Goal: Find specific page/section: Find specific page/section

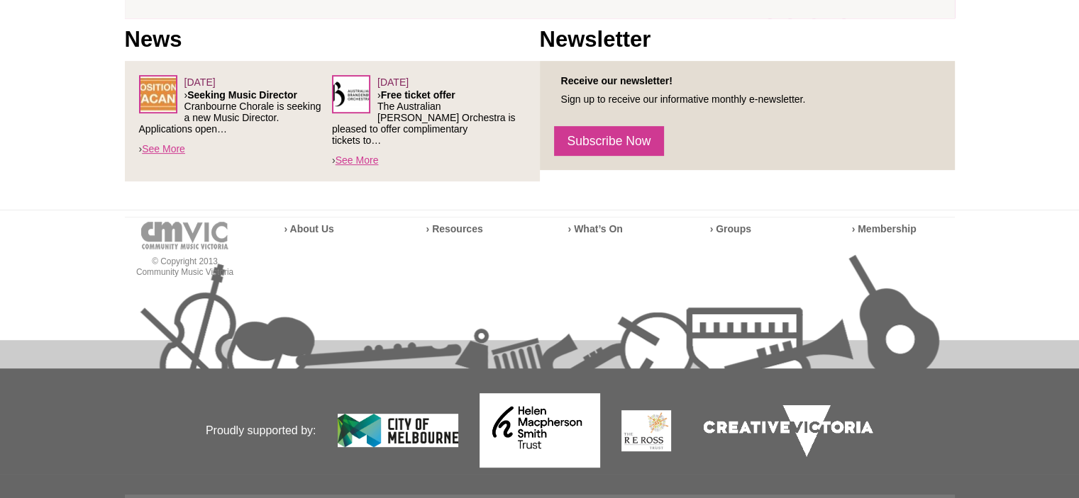
scroll to position [600, 0]
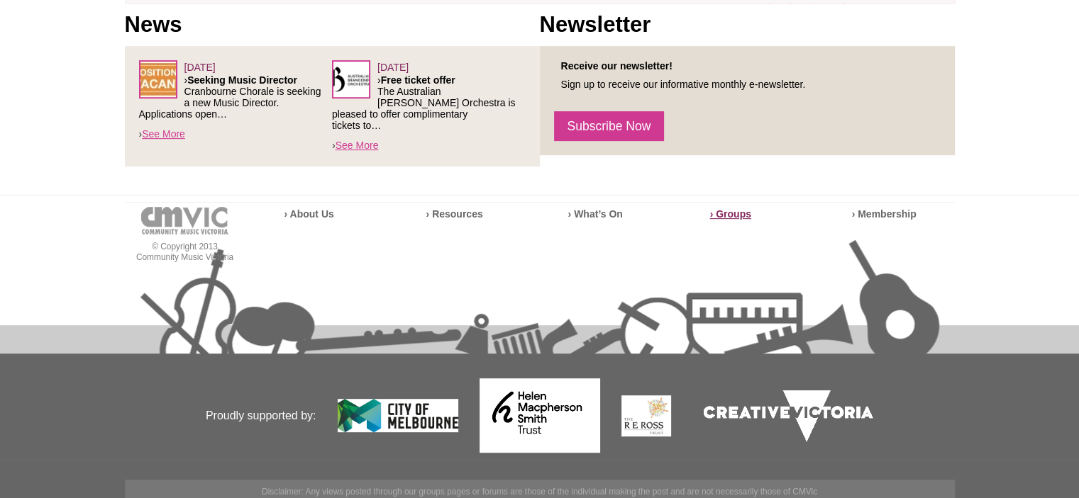
click at [732, 208] on strong "› Groups" at bounding box center [730, 213] width 41 height 11
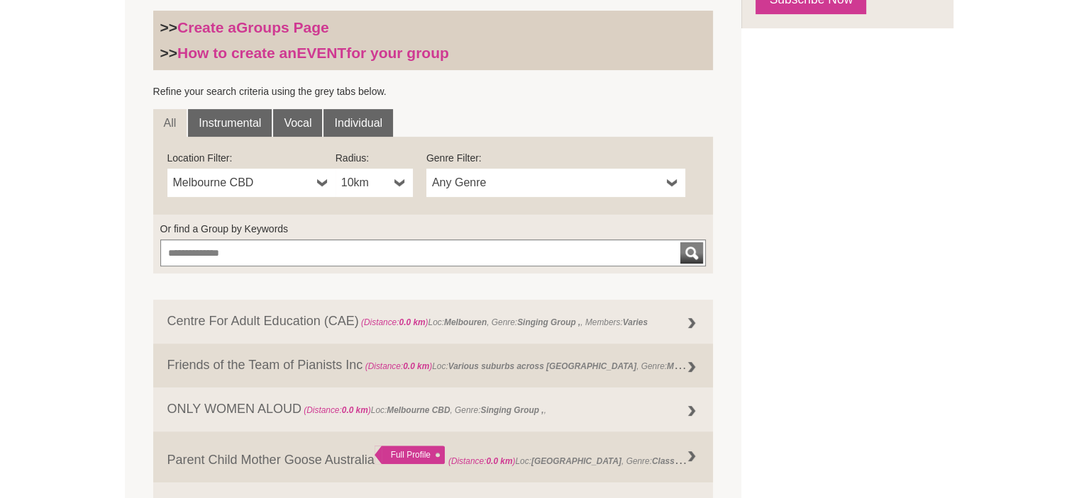
scroll to position [425, 0]
click at [318, 181] on b at bounding box center [322, 182] width 11 height 28
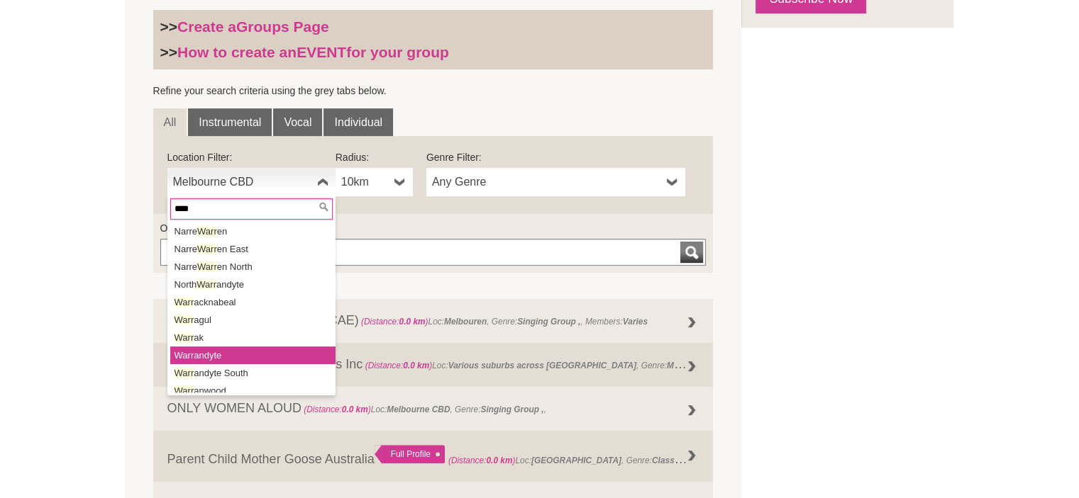
type input "****"
click at [218, 350] on li "Warr andyte" at bounding box center [252, 356] width 165 height 18
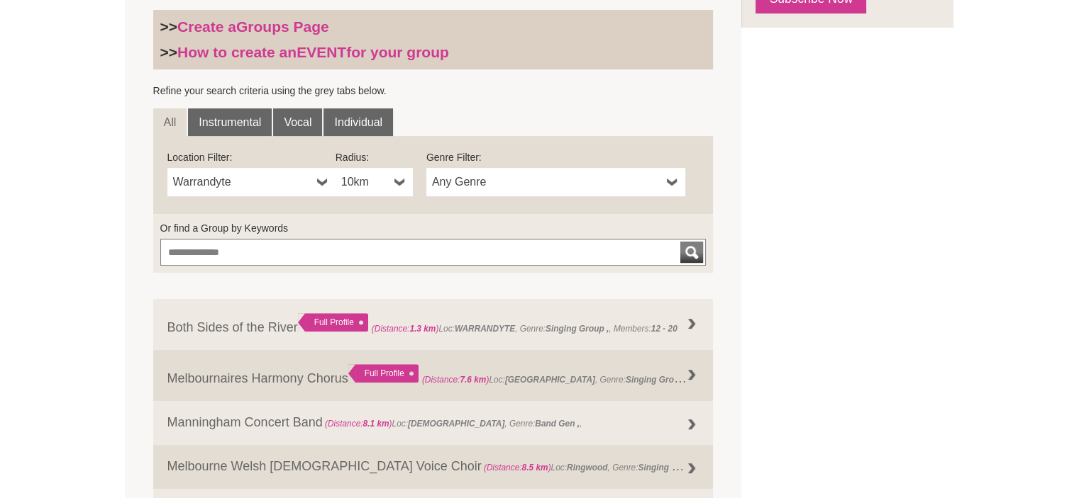
click at [675, 186] on b at bounding box center [672, 182] width 11 height 28
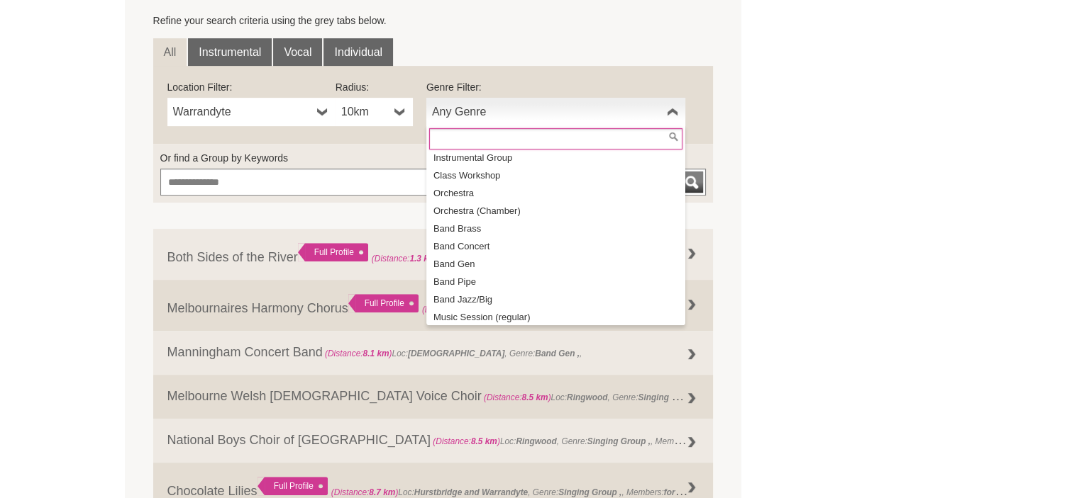
scroll to position [0, 0]
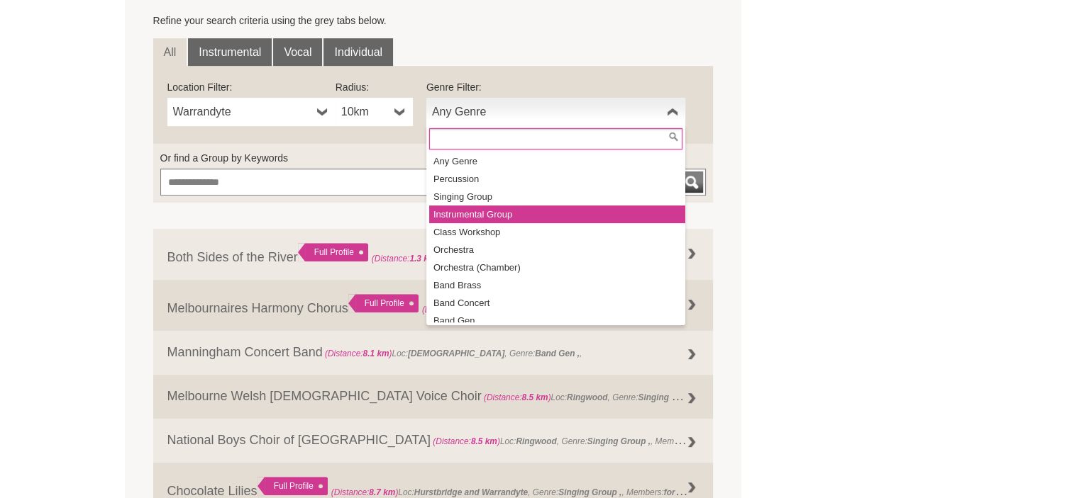
click at [509, 209] on li "Instrumental Group" at bounding box center [557, 215] width 256 height 18
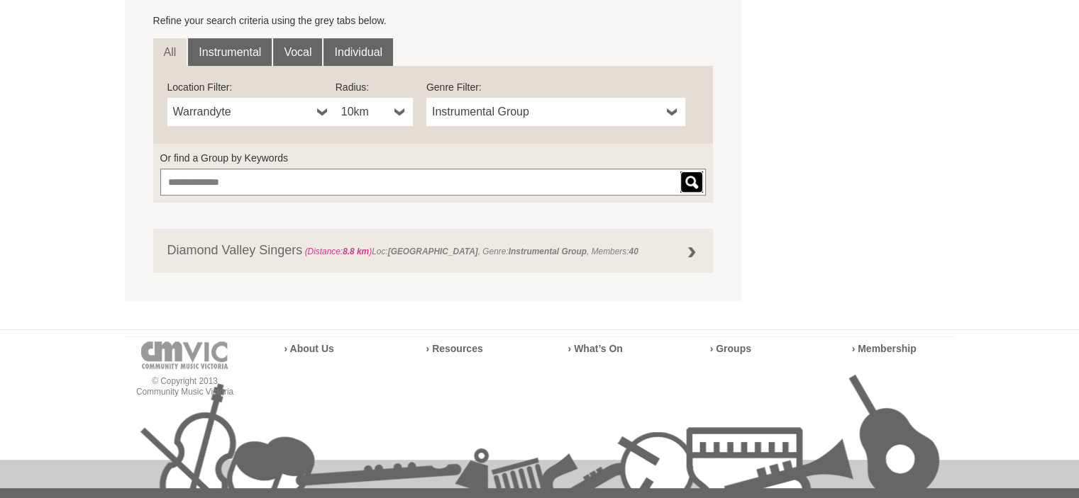
click at [686, 176] on div "submit" at bounding box center [691, 182] width 17 height 21
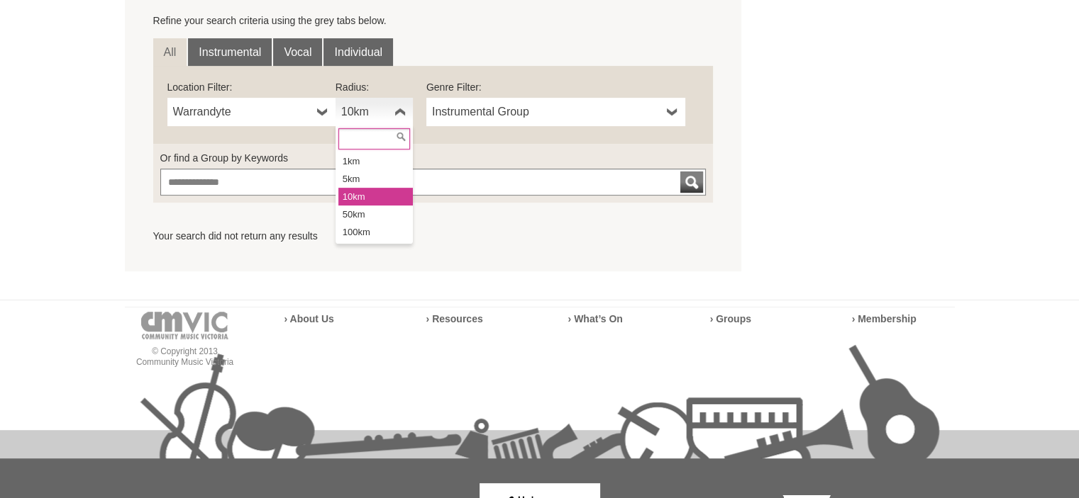
click at [401, 108] on b at bounding box center [399, 112] width 11 height 28
click at [372, 218] on li "50km" at bounding box center [375, 215] width 74 height 18
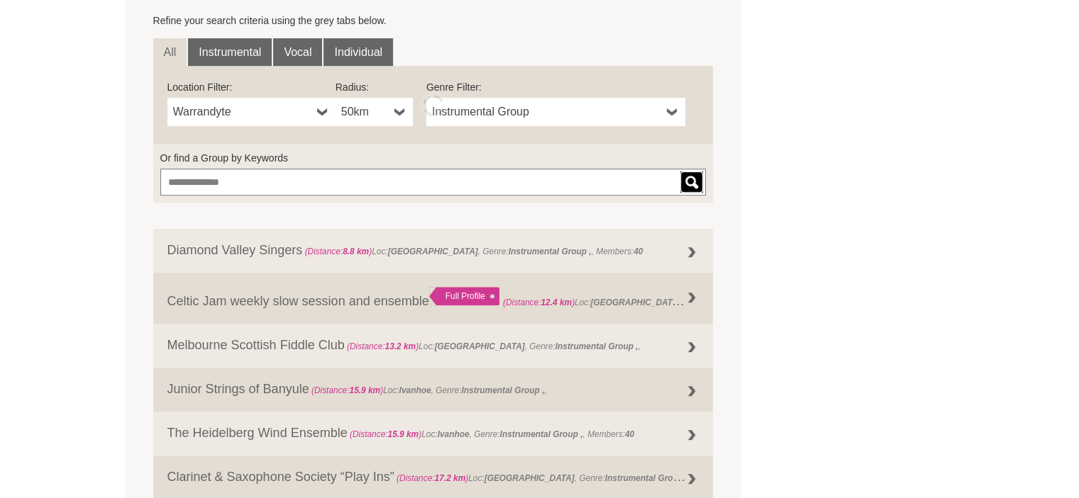
click at [696, 184] on div "submit" at bounding box center [691, 182] width 17 height 21
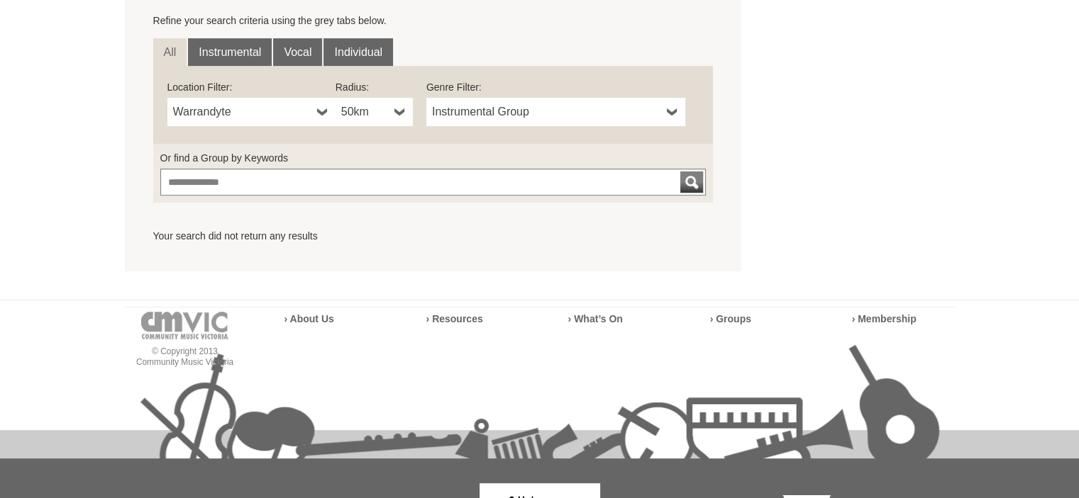
click at [399, 113] on b at bounding box center [399, 112] width 11 height 28
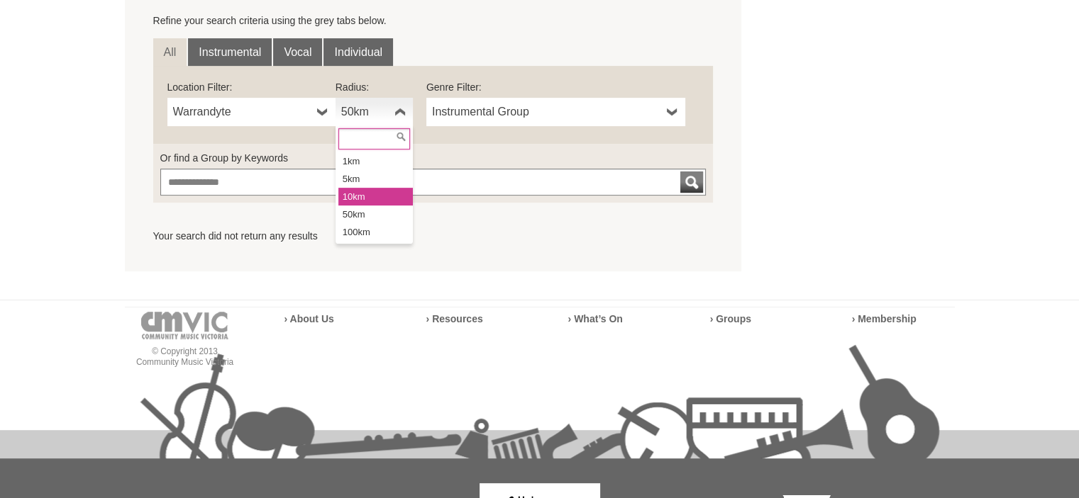
click at [377, 188] on li "10km" at bounding box center [375, 197] width 74 height 18
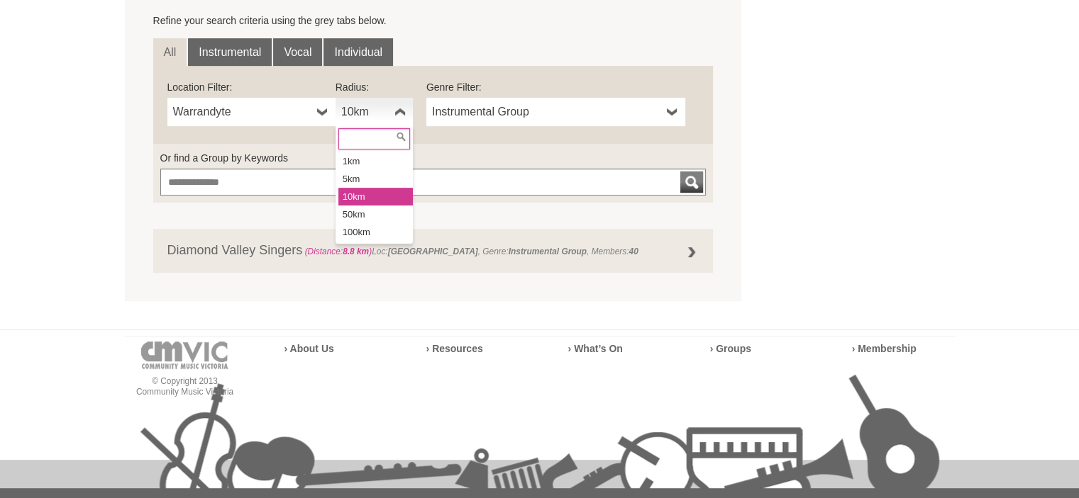
click at [397, 113] on b at bounding box center [399, 112] width 11 height 28
click at [383, 216] on li "50km" at bounding box center [375, 215] width 74 height 18
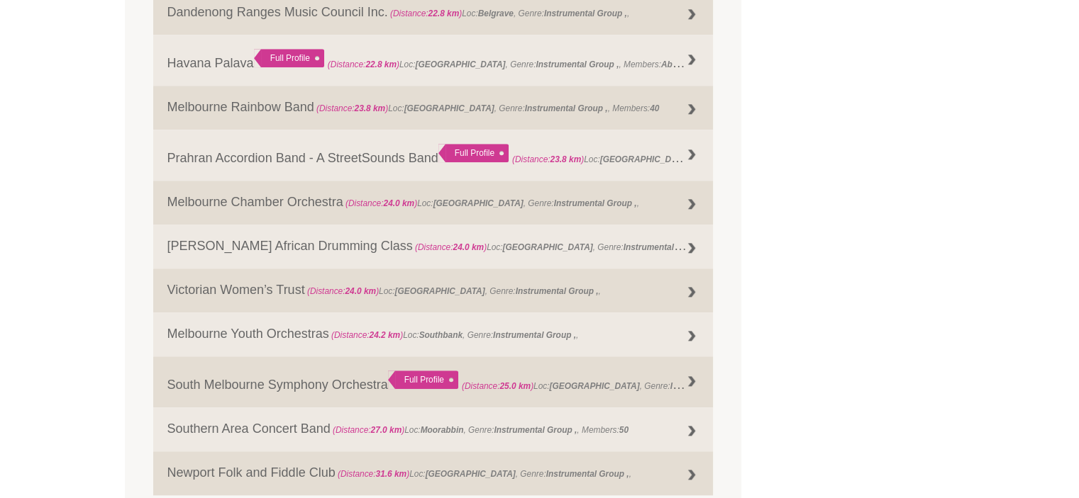
scroll to position [1415, 0]
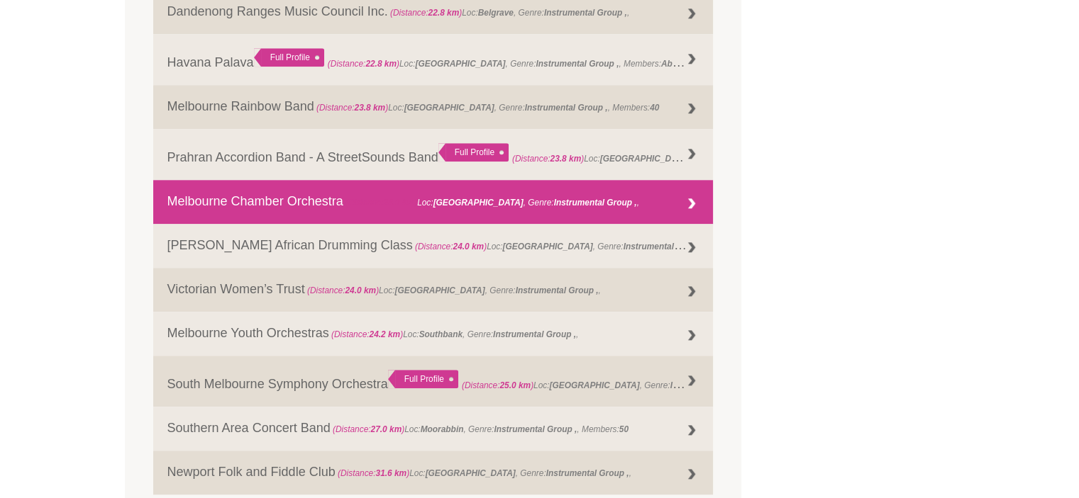
click at [698, 211] on div at bounding box center [691, 204] width 28 height 28
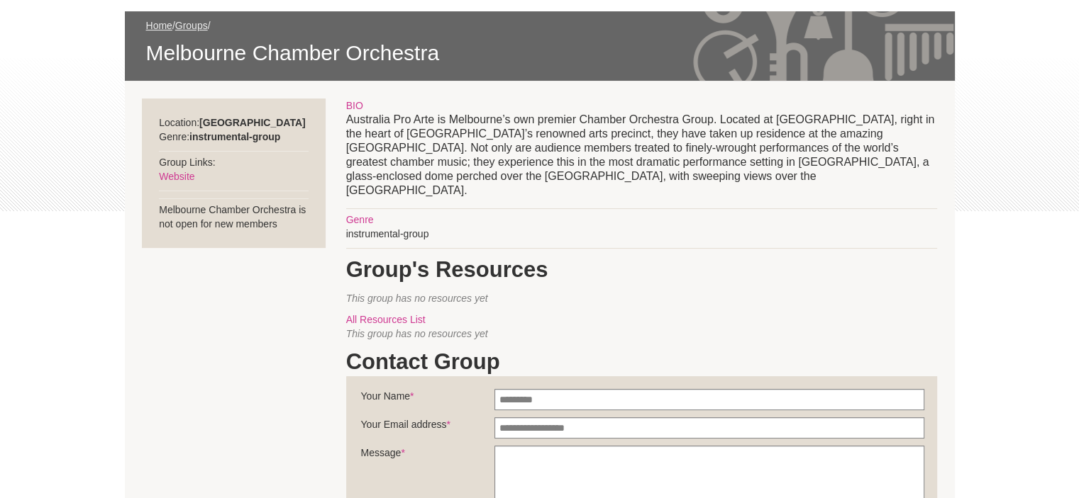
scroll to position [212, 0]
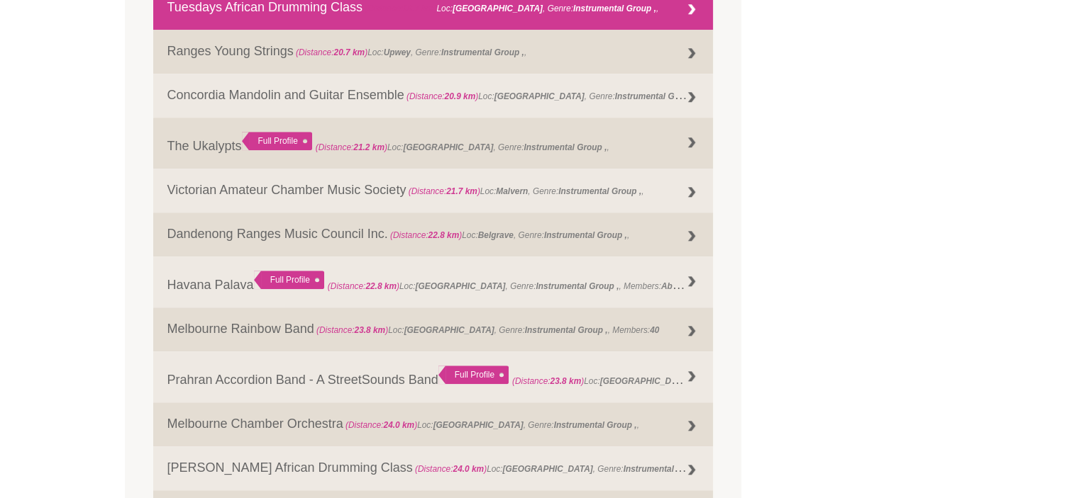
scroll to position [1190, 0]
